Goal: Information Seeking & Learning: Find specific fact

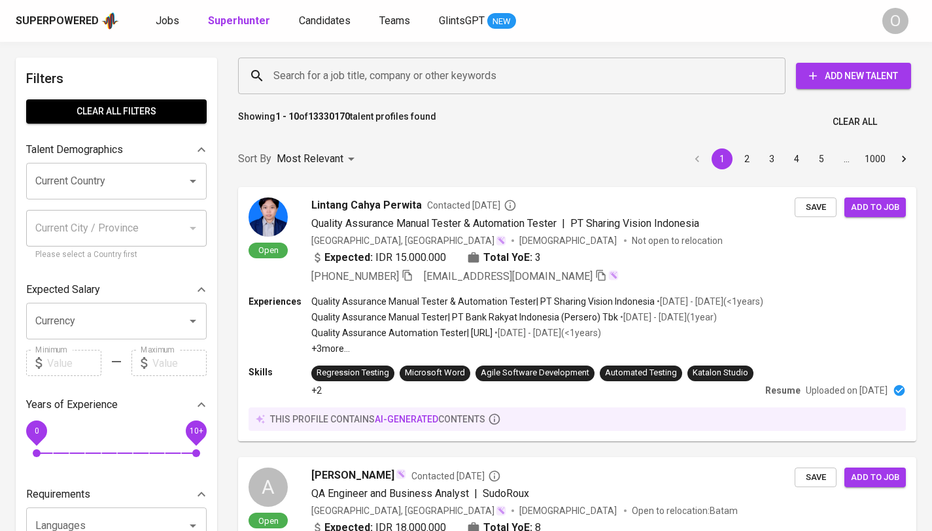
click at [426, 80] on input "Search for a job title, company or other keywords" at bounding box center [515, 75] width 490 height 25
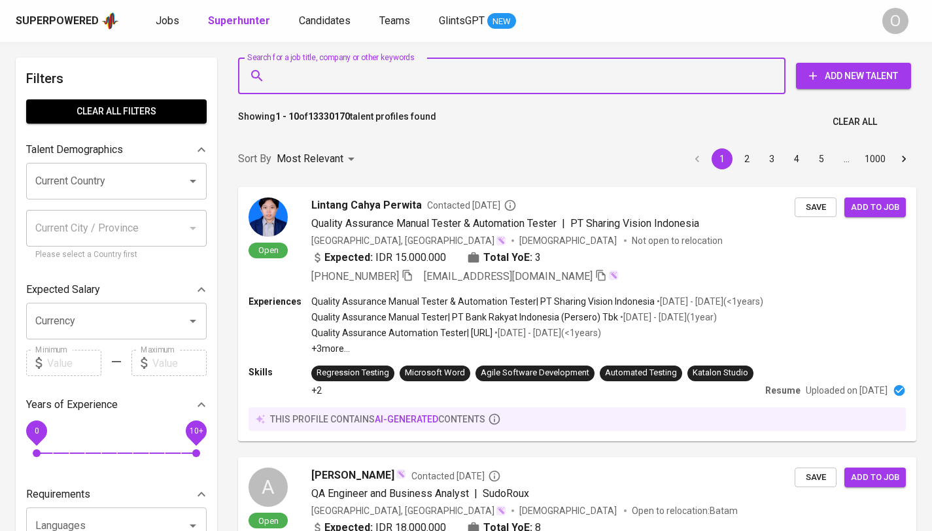
paste input "[EMAIL_ADDRESS][DOMAIN_NAME]"
type input "[EMAIL_ADDRESS][DOMAIN_NAME]"
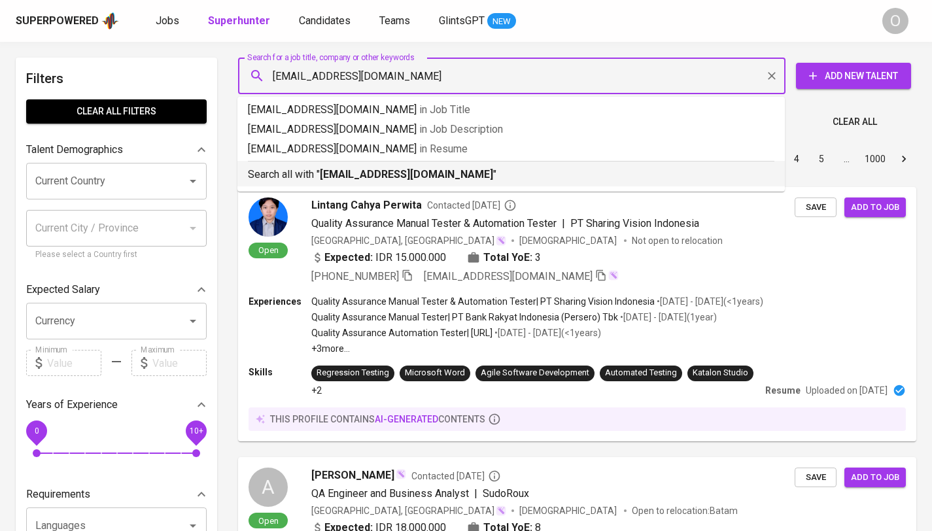
click at [399, 184] on li "Search all with " [EMAIL_ADDRESS][DOMAIN_NAME] "" at bounding box center [510, 174] width 547 height 26
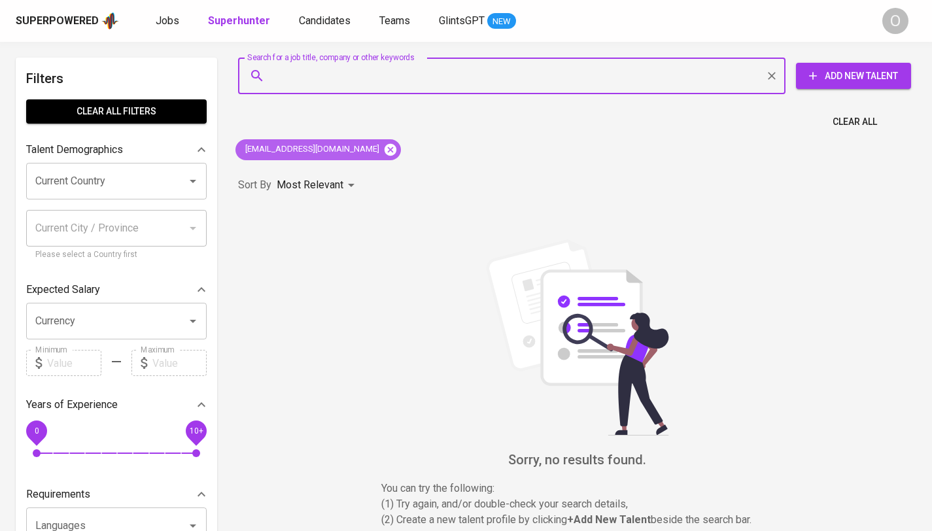
click at [384, 146] on icon at bounding box center [390, 149] width 12 height 12
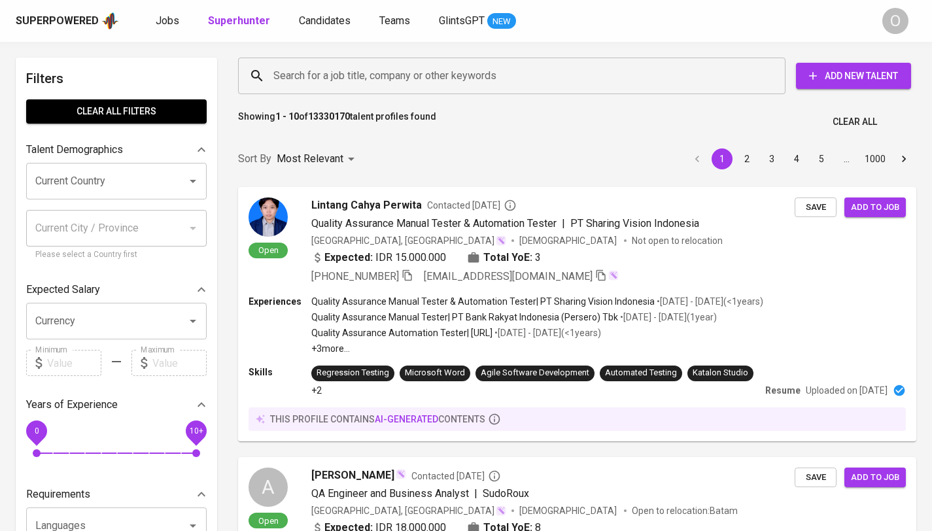
click at [375, 80] on input "Search for a job title, company or other keywords" at bounding box center [515, 75] width 490 height 25
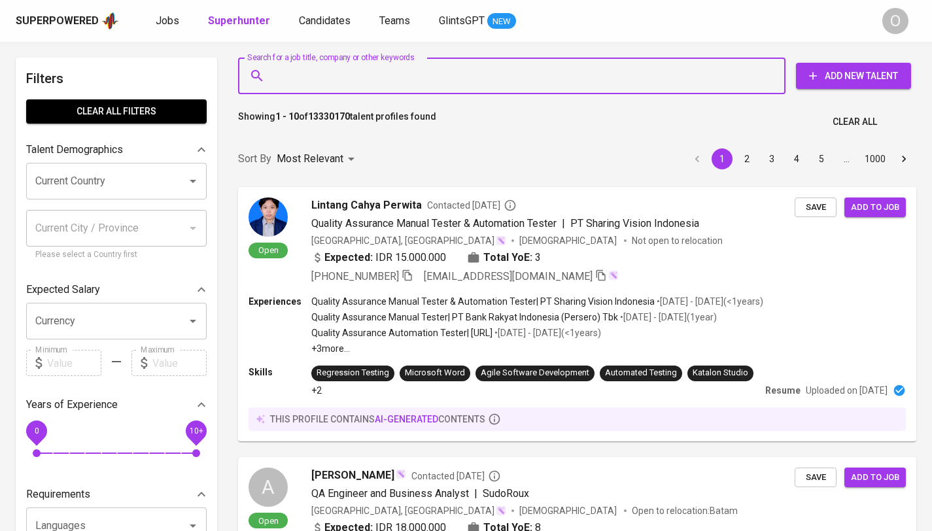
paste input "[EMAIL_ADDRESS][DOMAIN_NAME]"
type input "[EMAIL_ADDRESS][DOMAIN_NAME]"
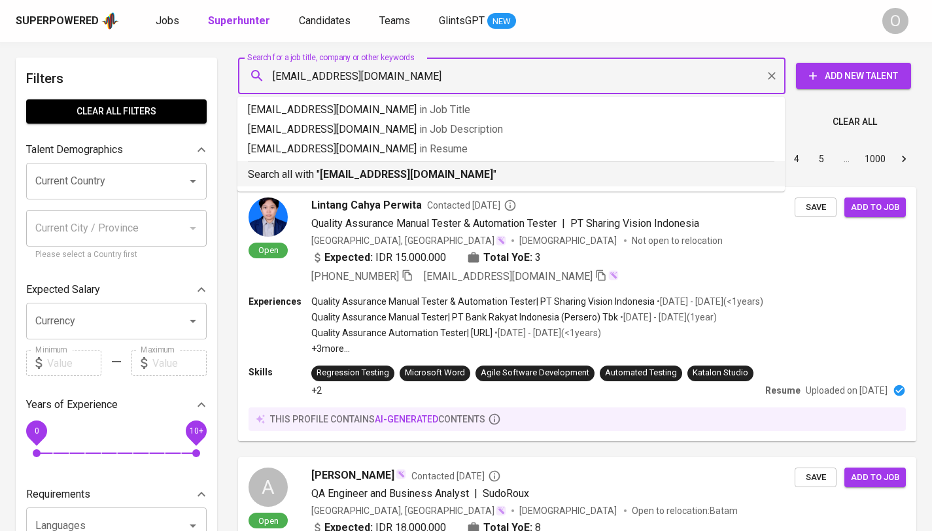
click at [359, 178] on b "[EMAIL_ADDRESS][DOMAIN_NAME]" at bounding box center [406, 174] width 173 height 12
